Goal: Task Accomplishment & Management: Manage account settings

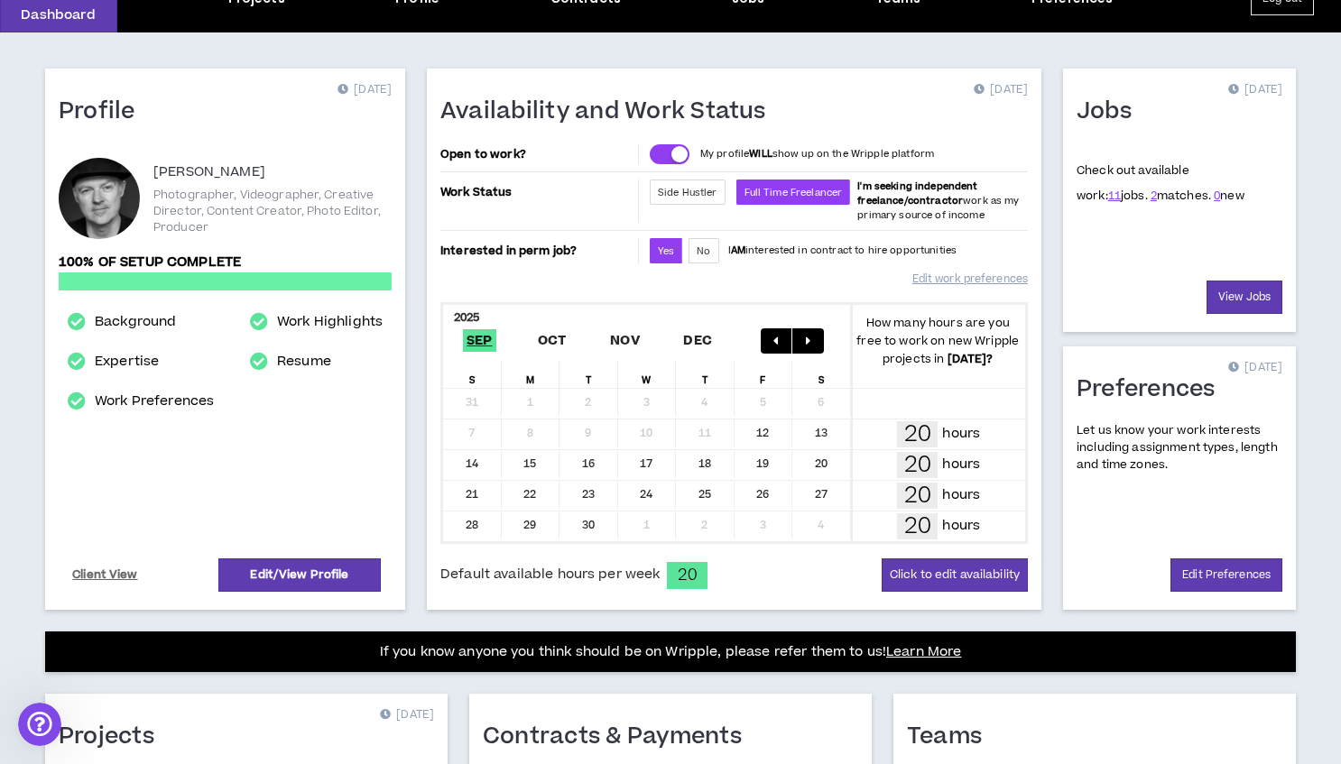
click at [812, 332] on button "button" at bounding box center [808, 340] width 32 height 25
click at [917, 568] on button "Click to edit availability" at bounding box center [955, 575] width 146 height 33
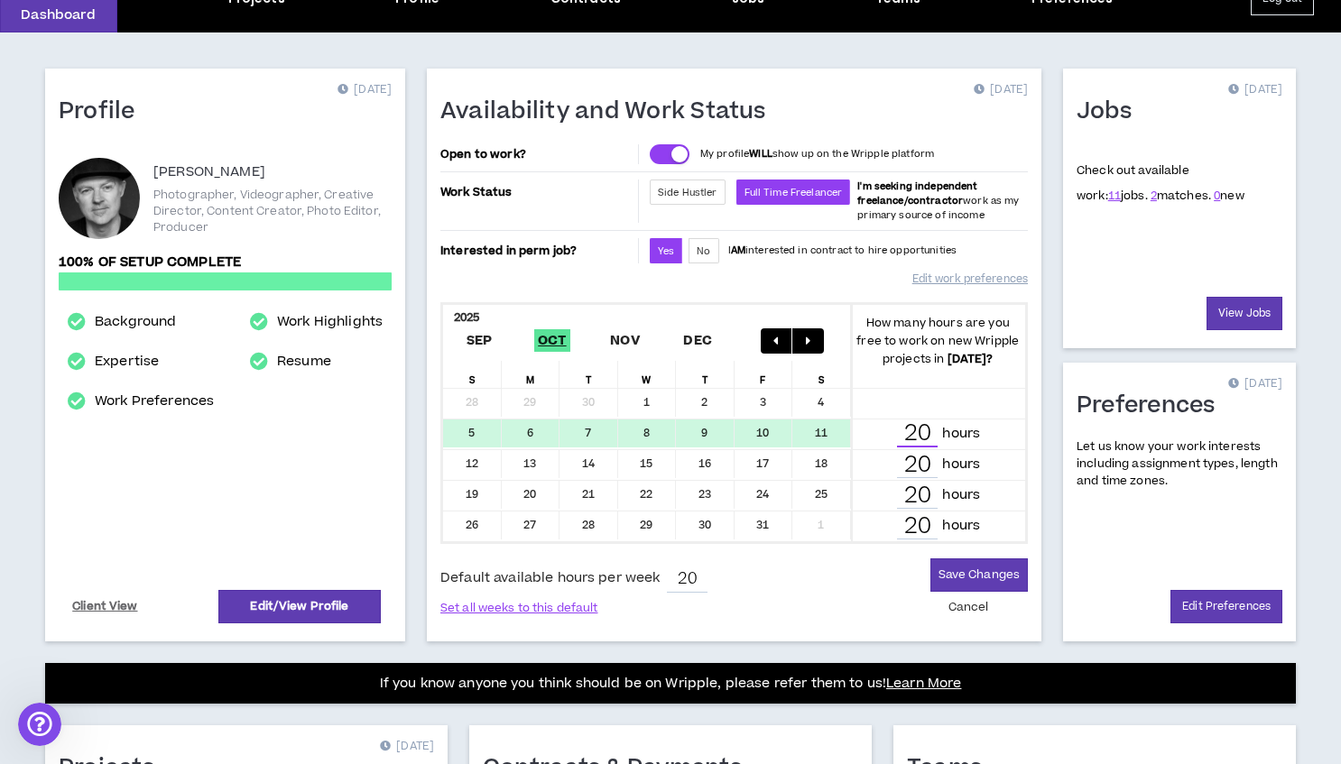
click at [915, 435] on input "20" at bounding box center [917, 434] width 41 height 26
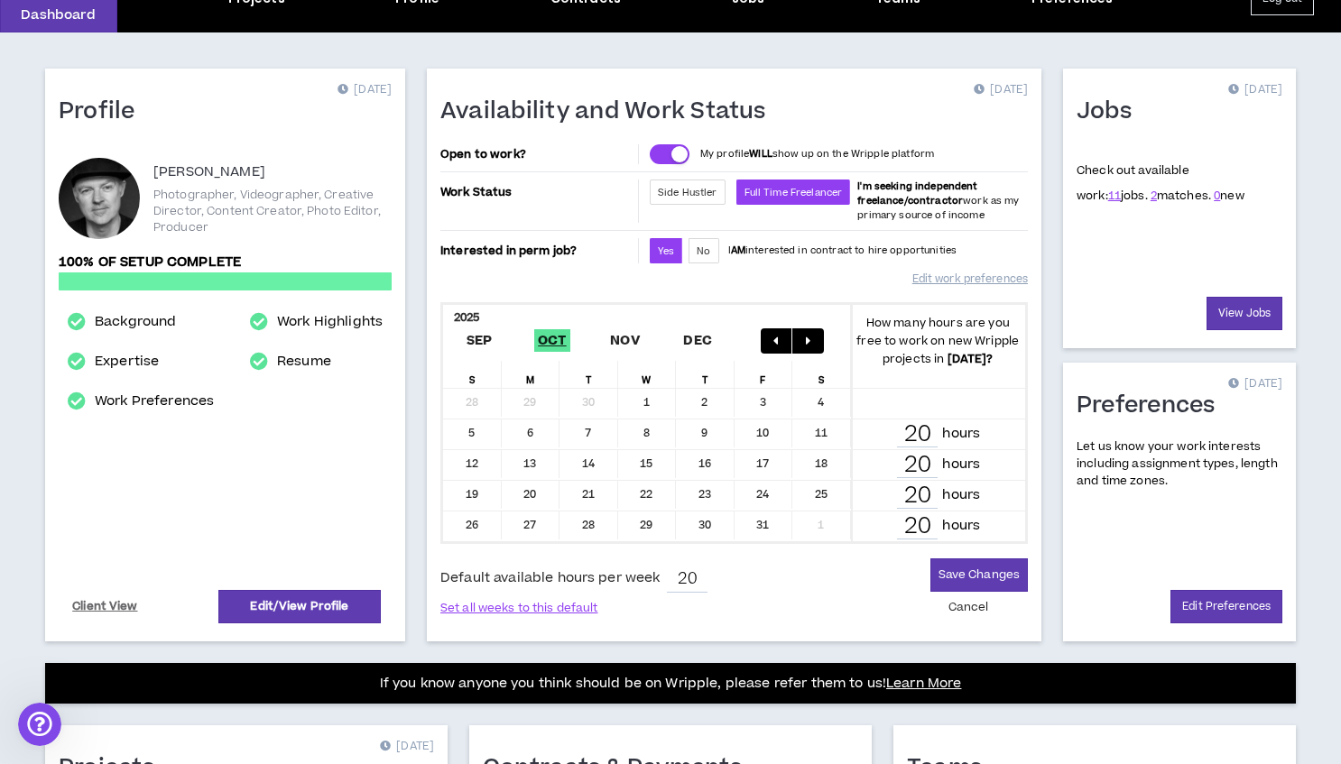
click at [889, 406] on div at bounding box center [938, 404] width 175 height 30
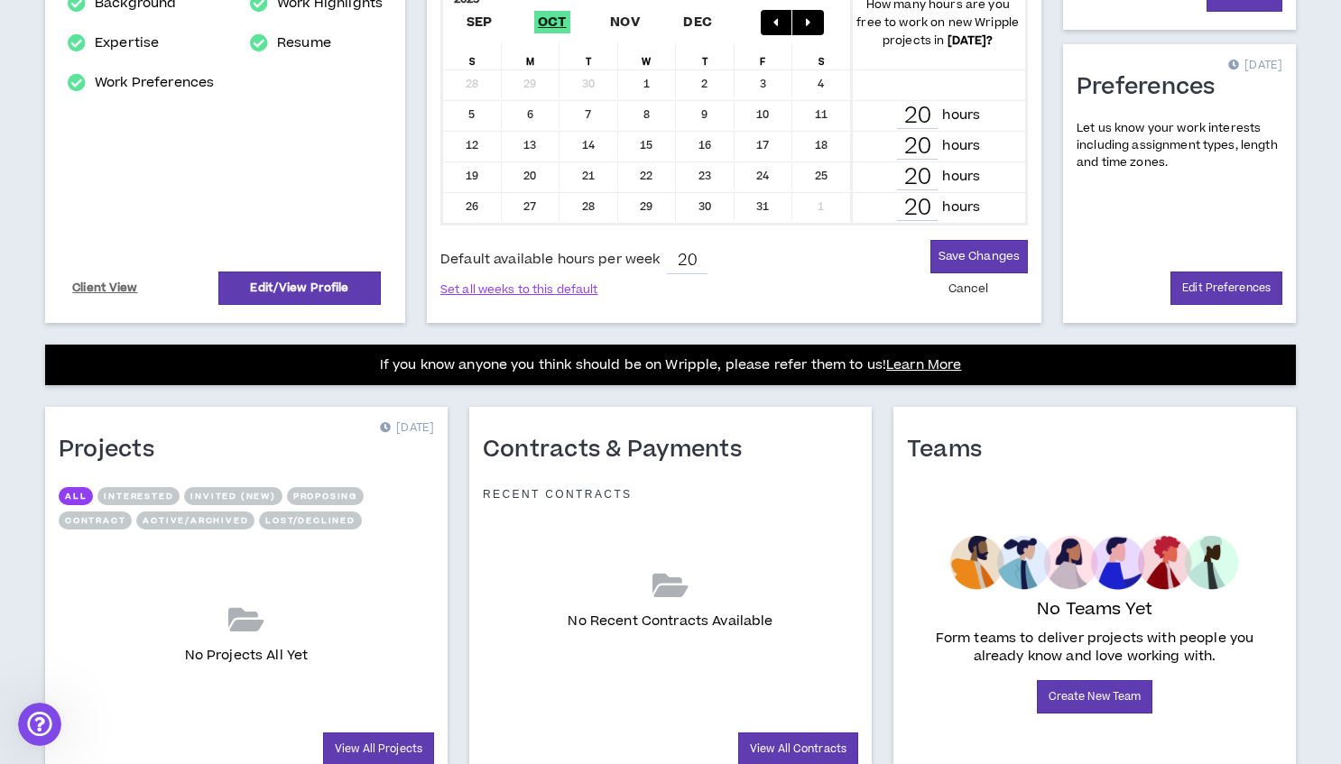
scroll to position [410, 0]
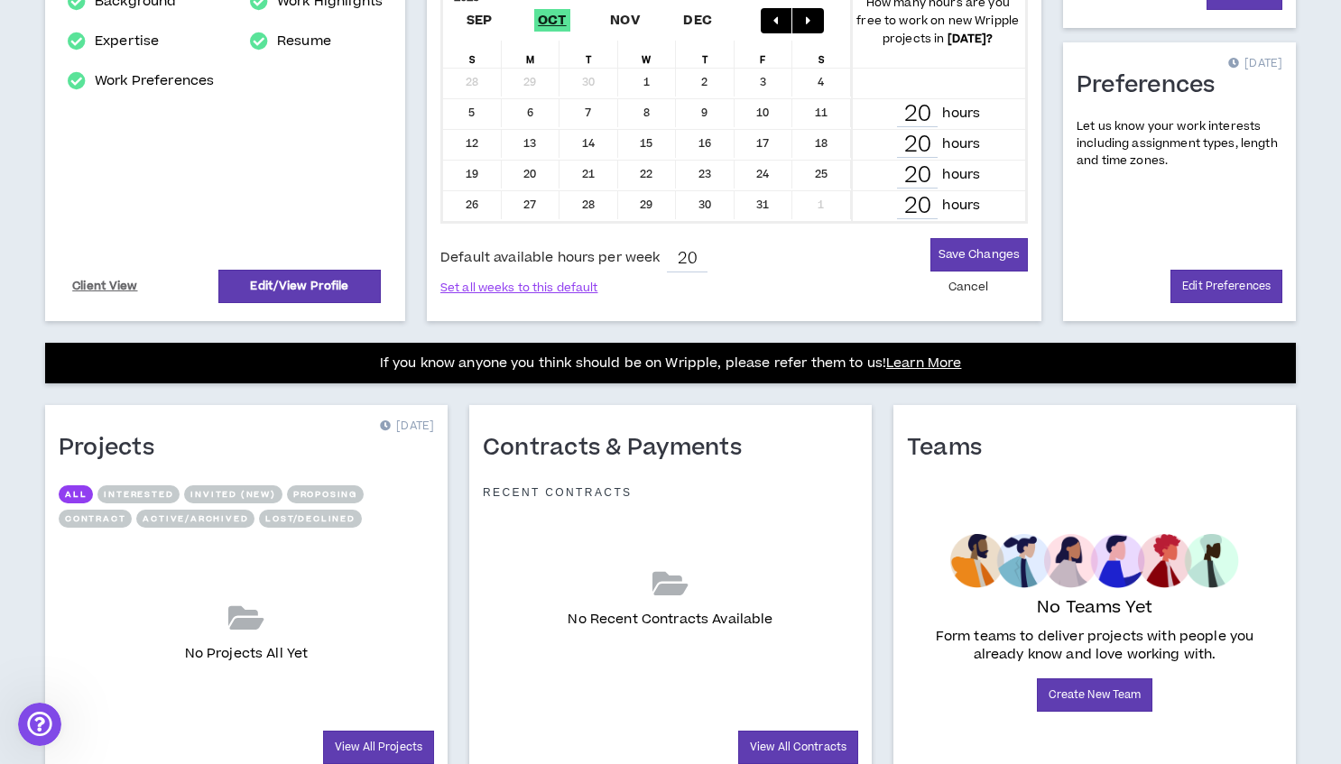
click at [964, 284] on button "Cancel" at bounding box center [968, 288] width 55 height 32
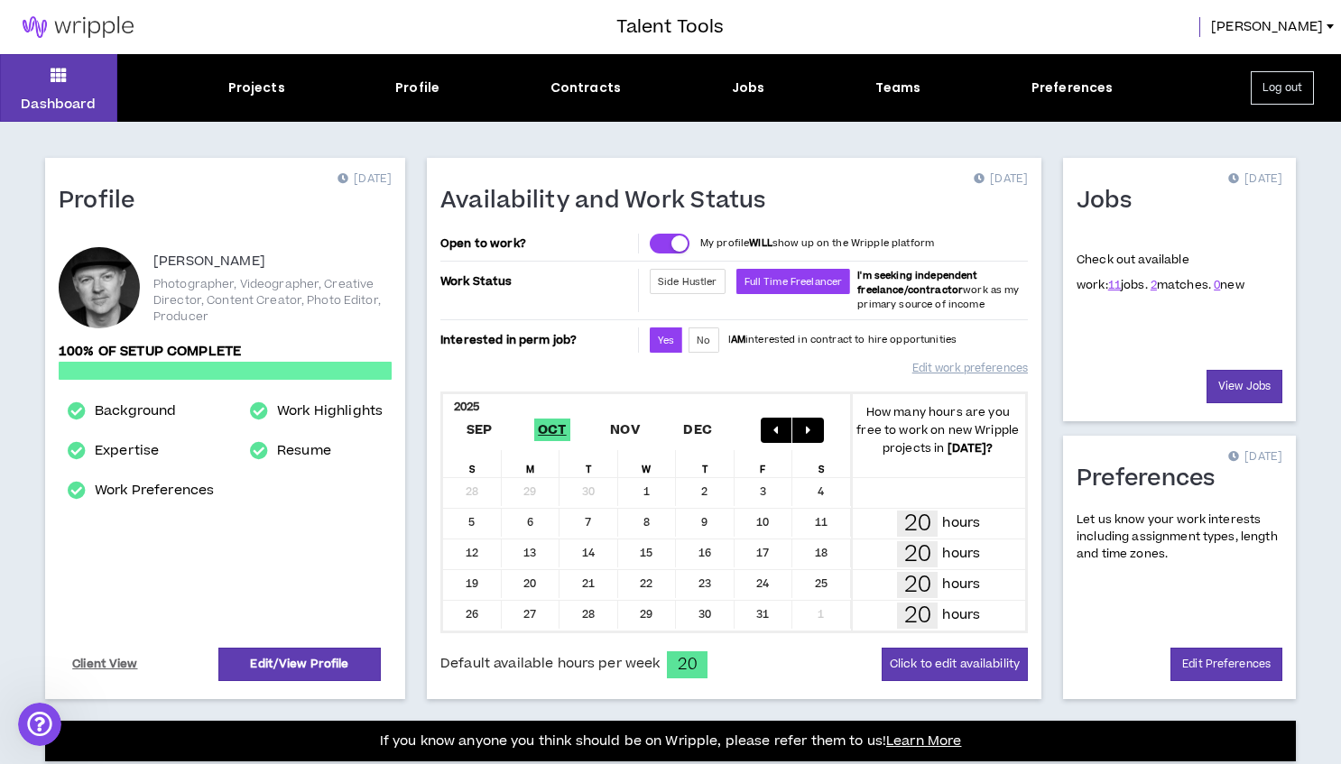
scroll to position [0, 0]
click at [76, 292] on div at bounding box center [99, 287] width 81 height 81
